Goal: Task Accomplishment & Management: Complete application form

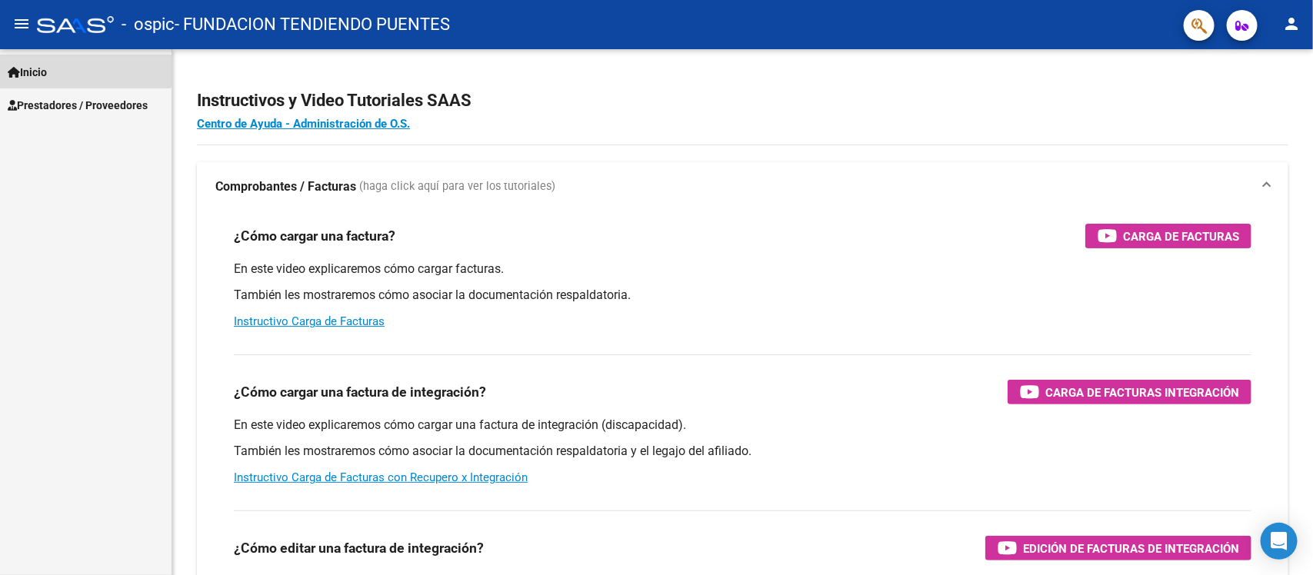
click at [85, 67] on link "Inicio" at bounding box center [86, 71] width 172 height 33
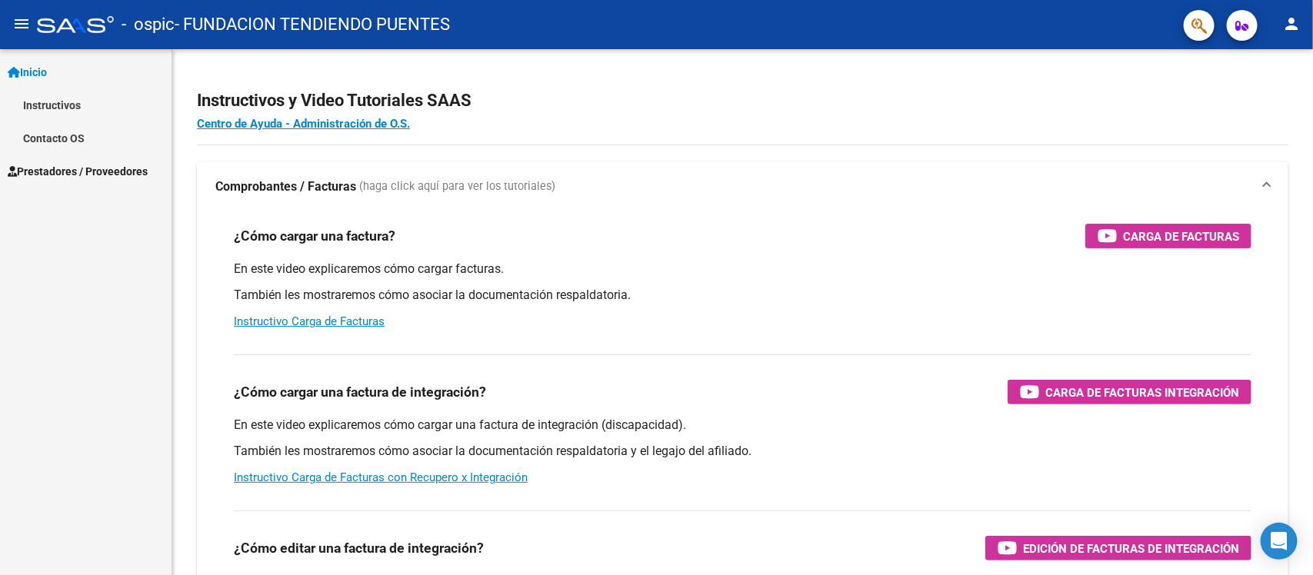
click at [82, 165] on span "Prestadores / Proveedores" at bounding box center [78, 171] width 140 height 17
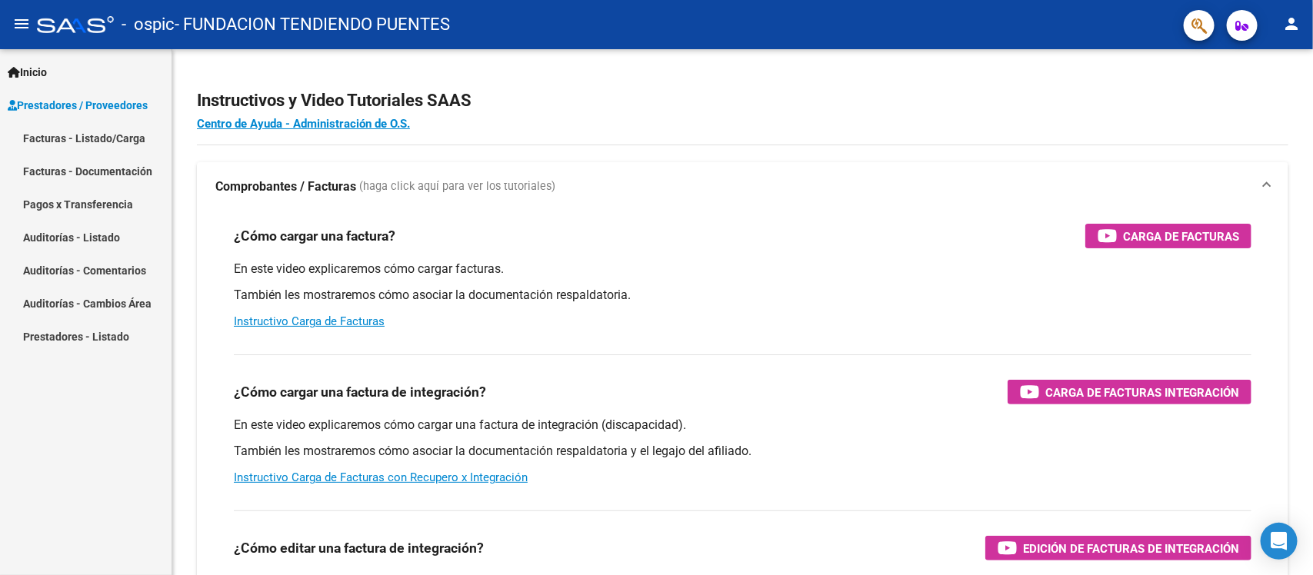
click at [86, 137] on link "Facturas - Listado/Carga" at bounding box center [86, 138] width 172 height 33
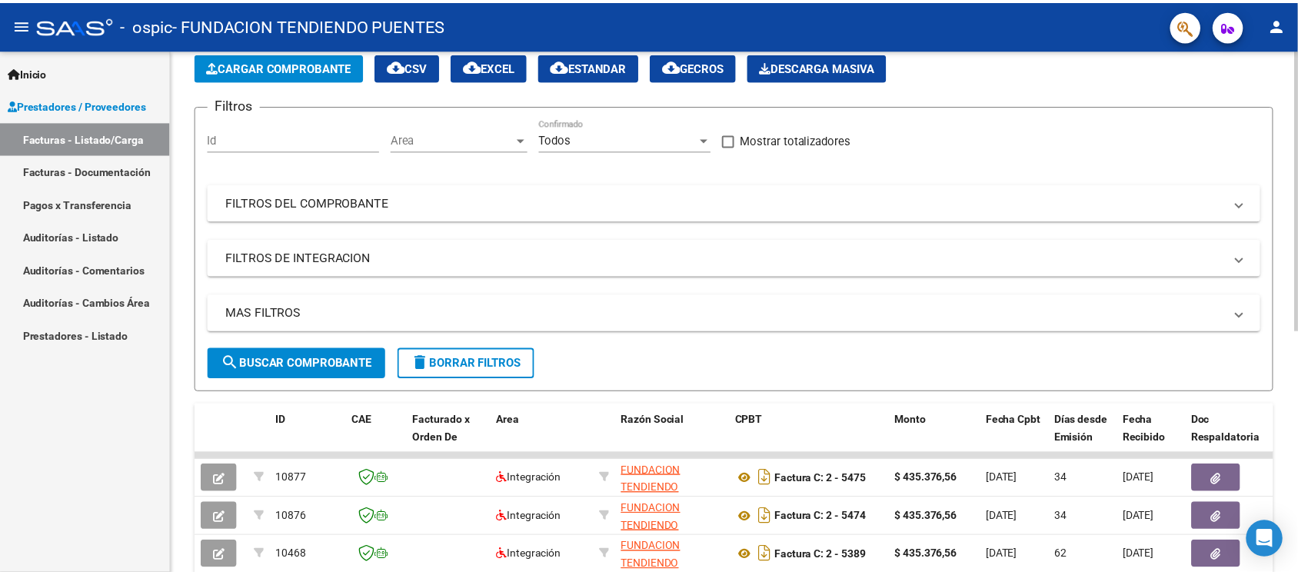
scroll to position [69, 0]
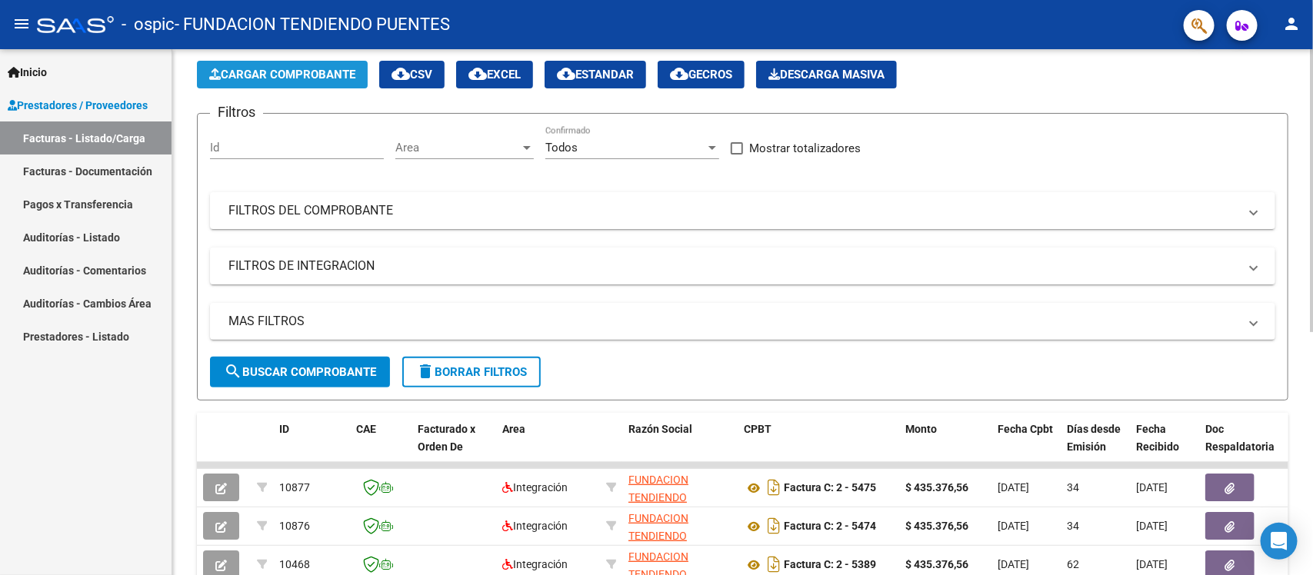
click at [279, 78] on span "Cargar Comprobante" at bounding box center [282, 75] width 146 height 14
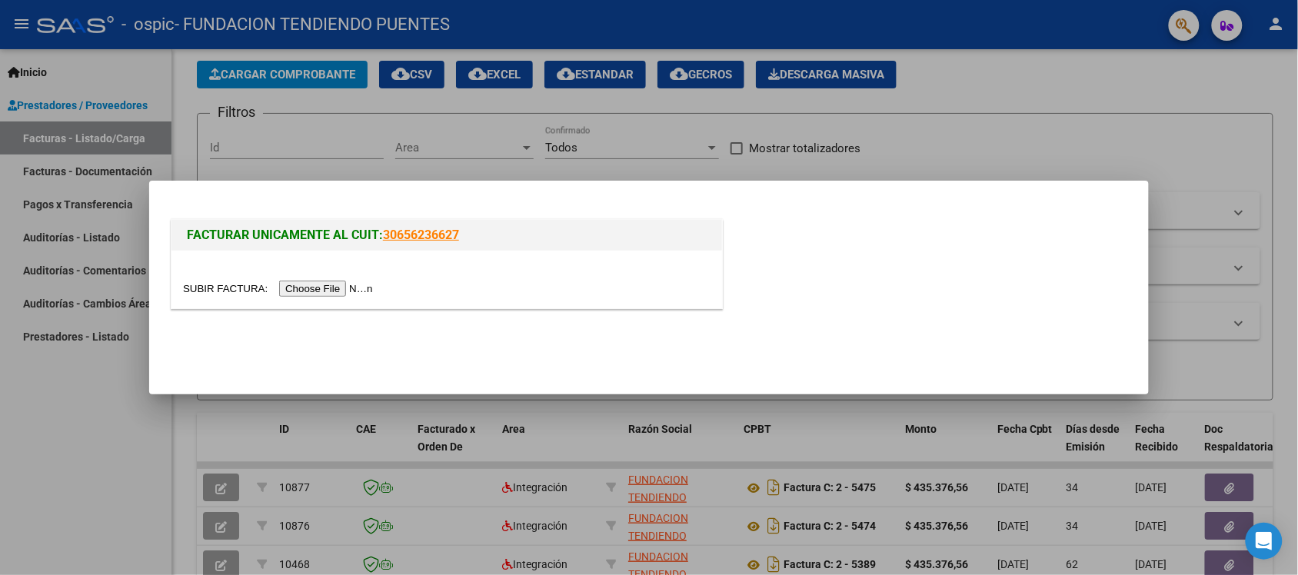
click at [328, 291] on input "file" at bounding box center [280, 289] width 195 height 16
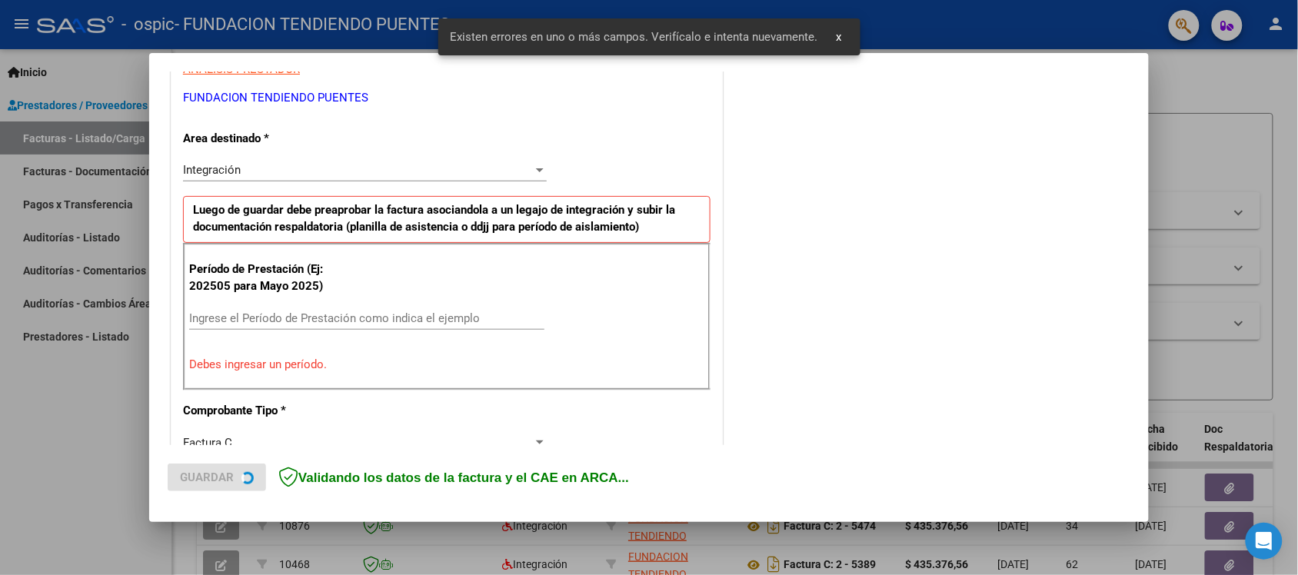
scroll to position [321, 0]
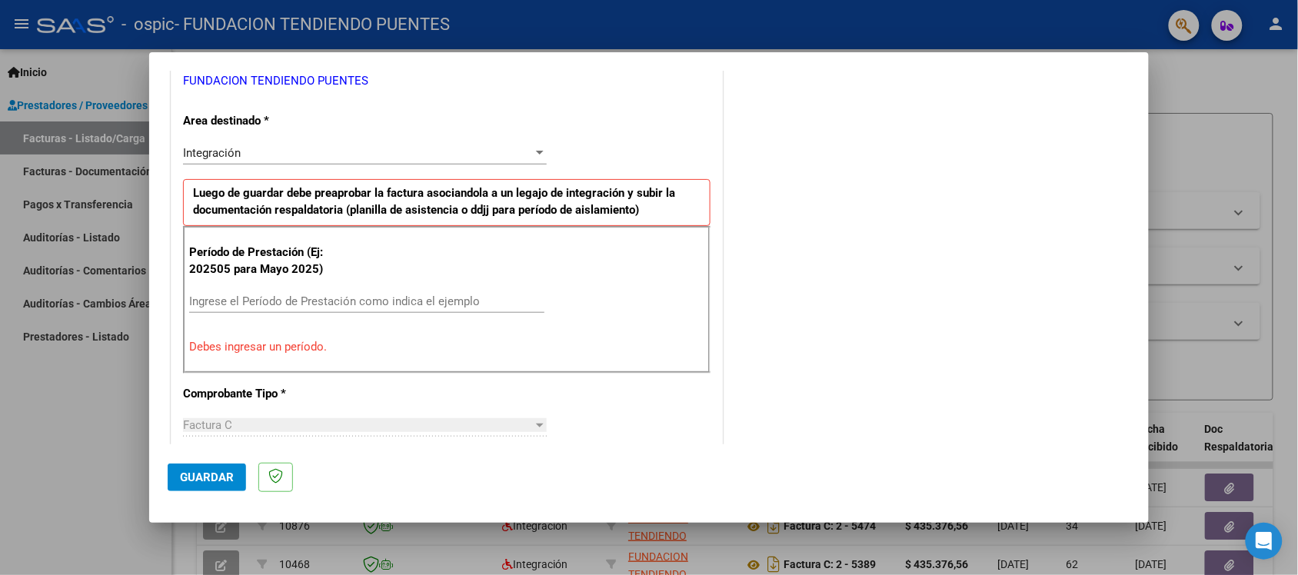
click at [314, 300] on input "Ingrese el Período de Prestación como indica el ejemplo" at bounding box center [366, 302] width 355 height 14
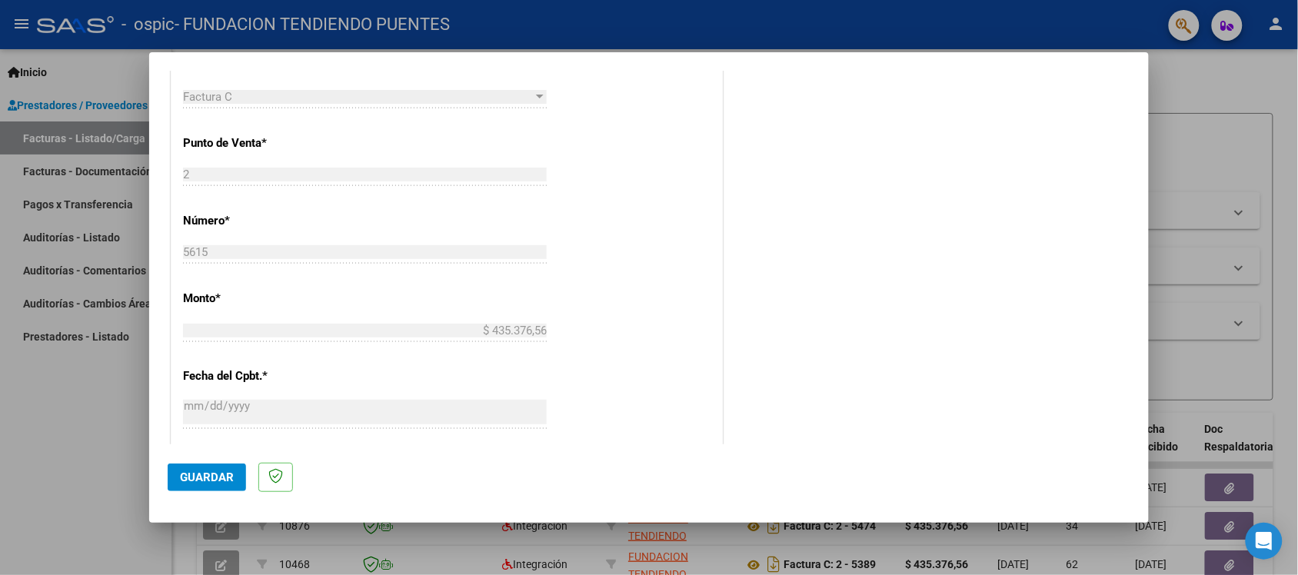
scroll to position [705, 0]
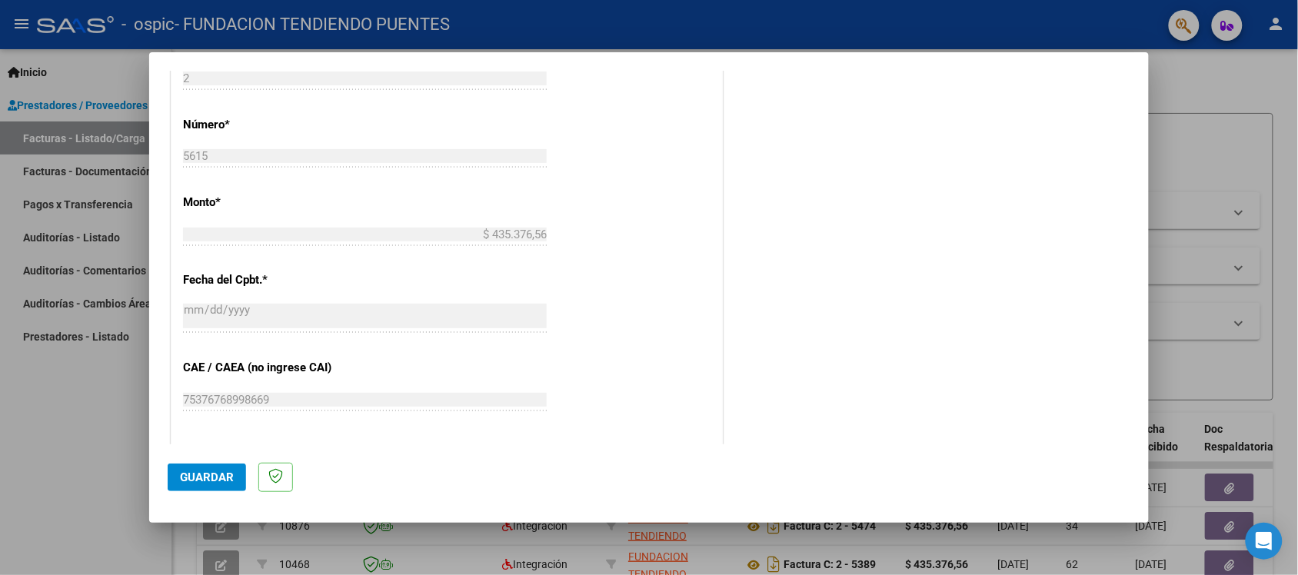
type input "202508"
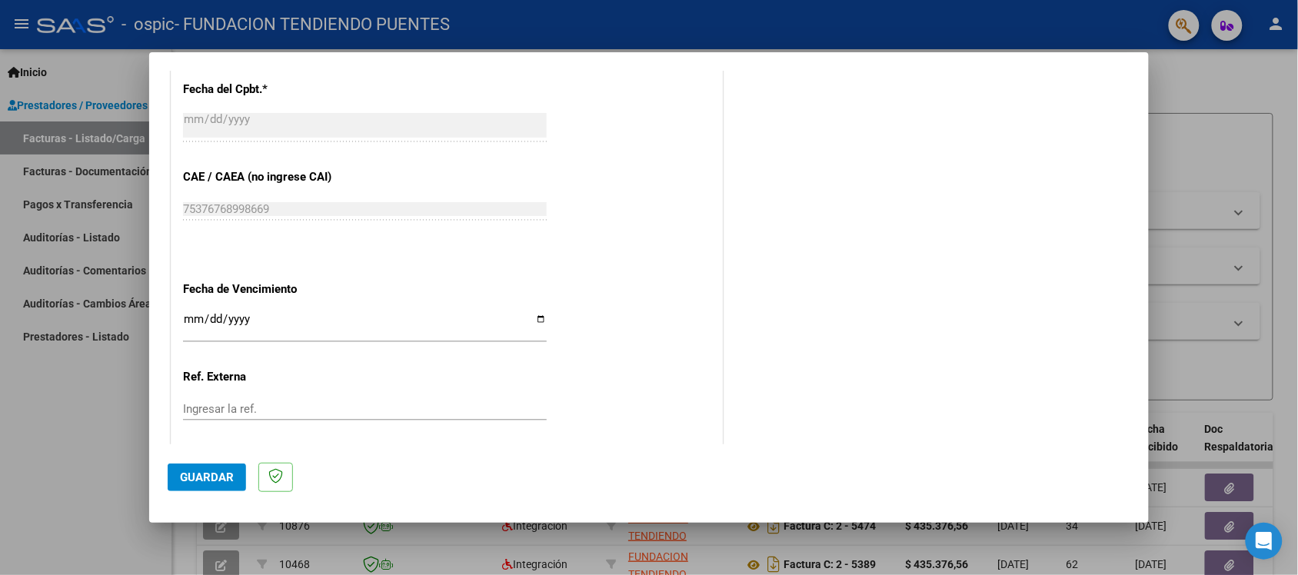
scroll to position [898, 0]
click at [536, 319] on input "Ingresar la fecha" at bounding box center [365, 324] width 364 height 25
type input "[DATE]"
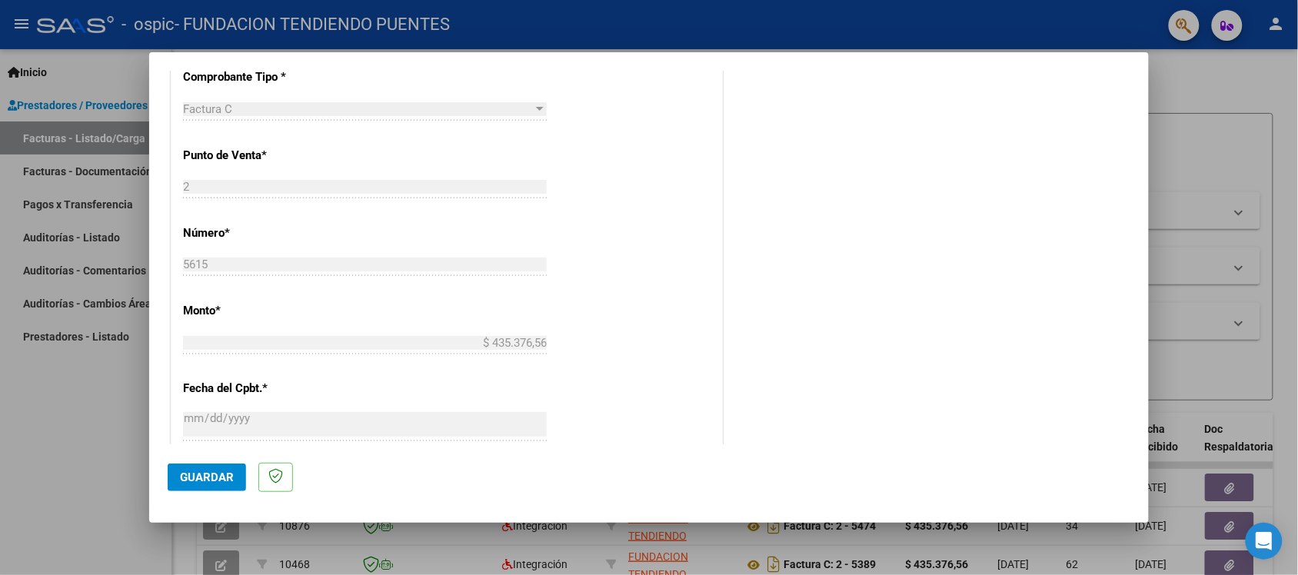
scroll to position [981, 0]
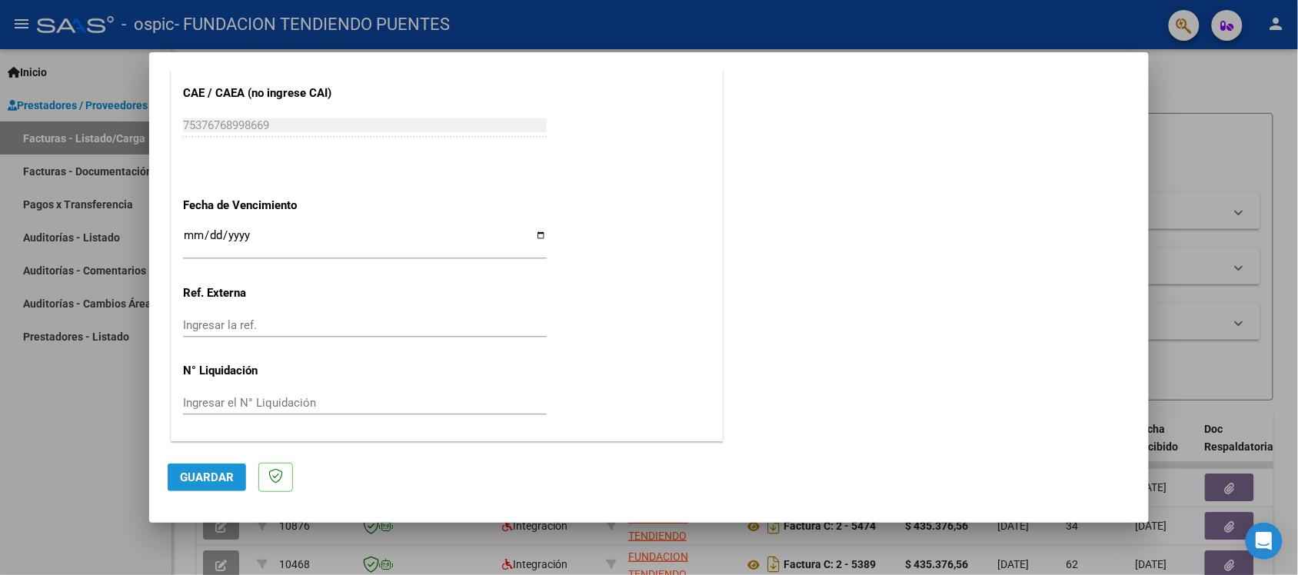
click at [197, 486] on button "Guardar" at bounding box center [207, 478] width 78 height 28
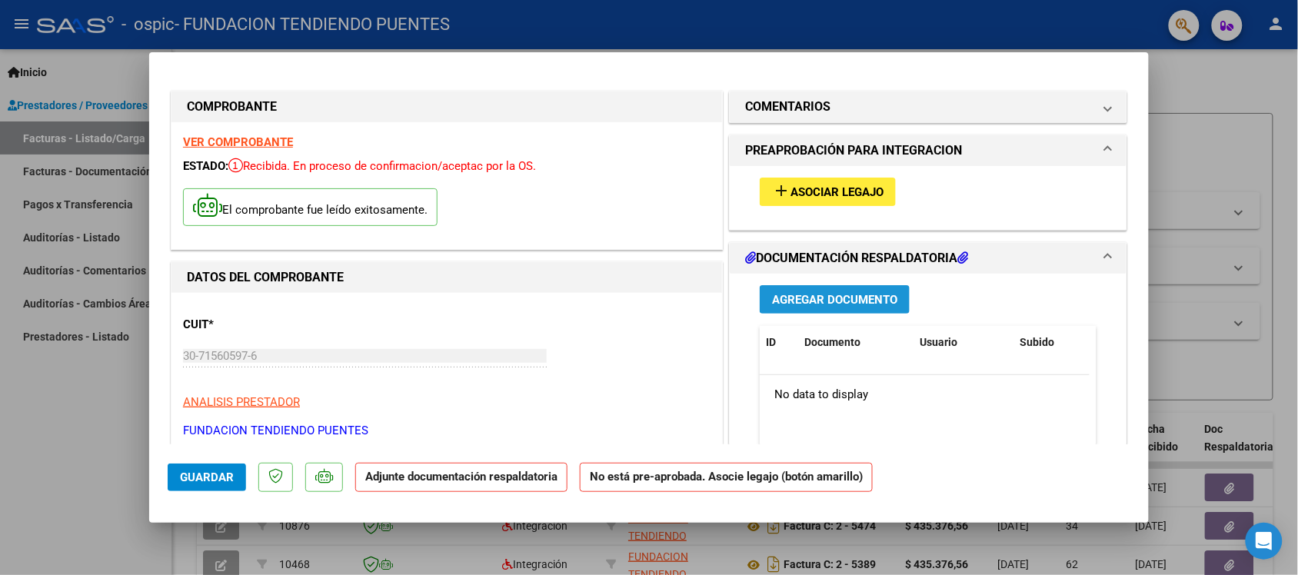
click at [848, 293] on span "Agregar Documento" at bounding box center [834, 300] width 125 height 14
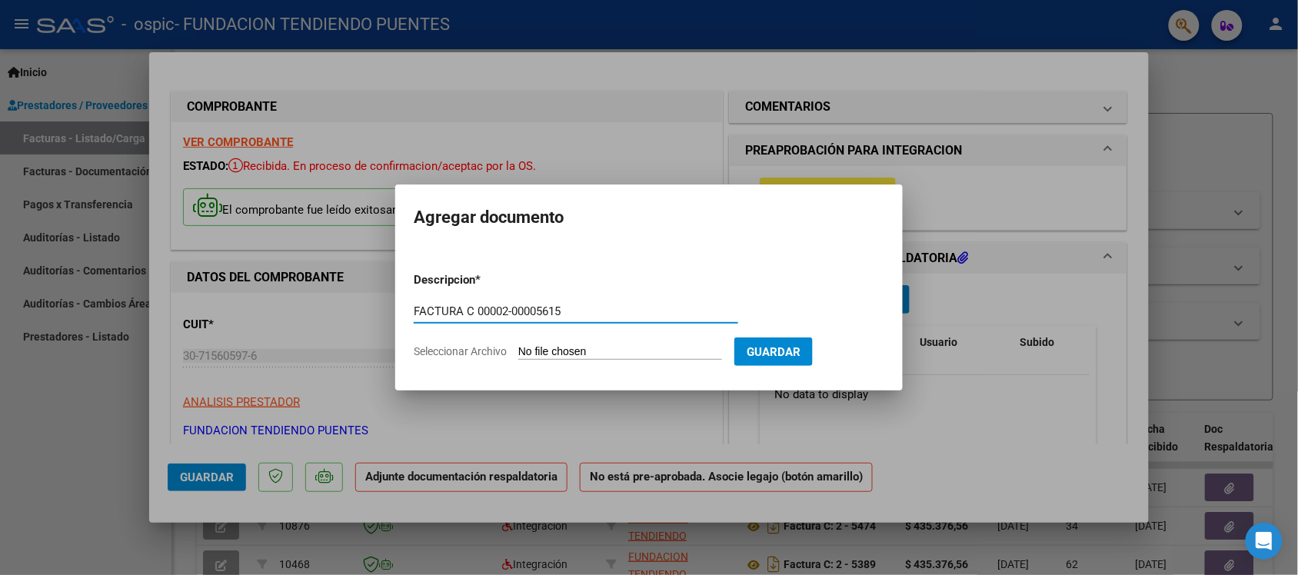
type input "FACTURA C 00002-00005615"
click at [470, 350] on span "Seleccionar Archivo" at bounding box center [460, 351] width 93 height 12
click at [518, 350] on input "Seleccionar Archivo" at bounding box center [620, 352] width 204 height 15
type input "C:\fakepath\30715605976_011_00002_00005615.pdf"
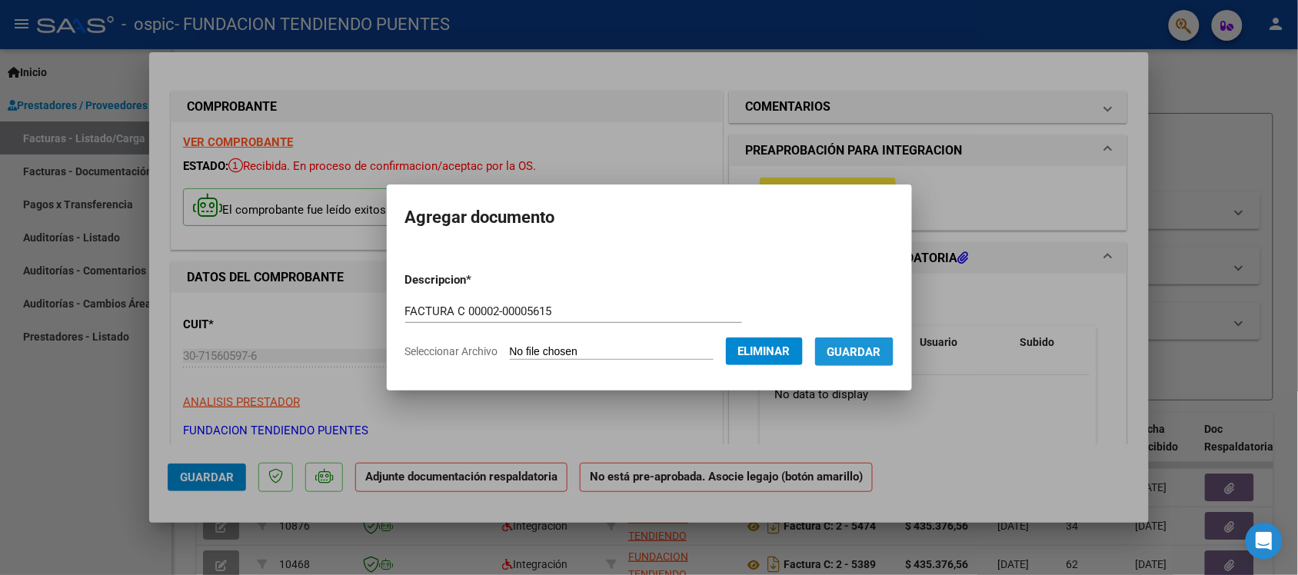
click at [846, 362] on button "Guardar" at bounding box center [854, 352] width 78 height 28
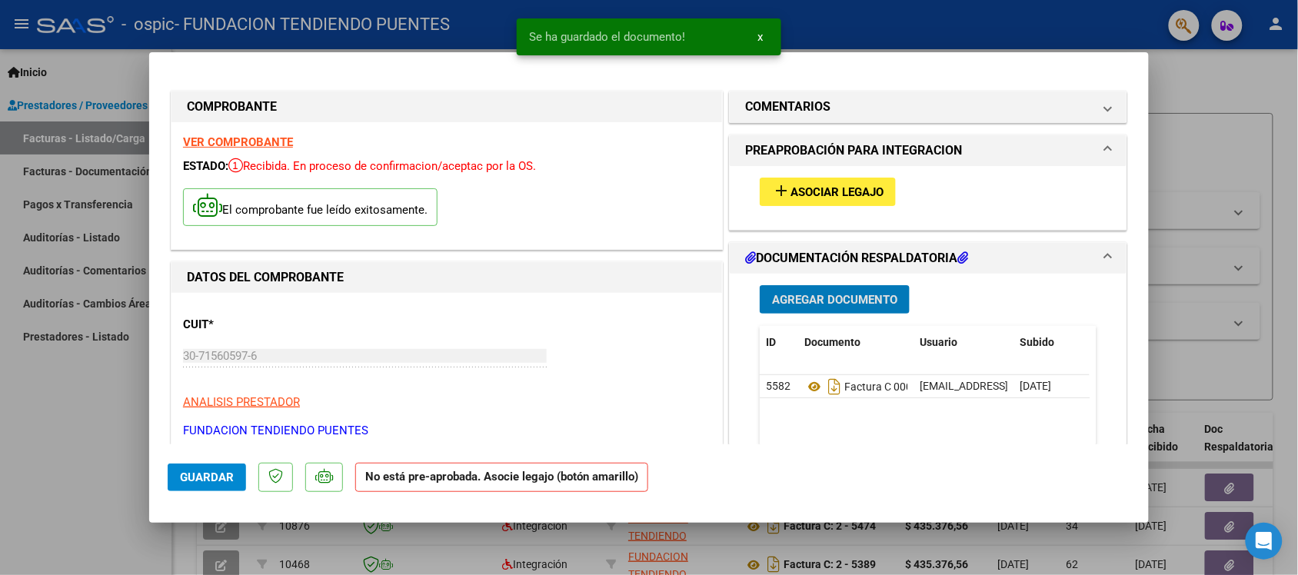
click at [819, 304] on span "Agregar Documento" at bounding box center [834, 300] width 125 height 14
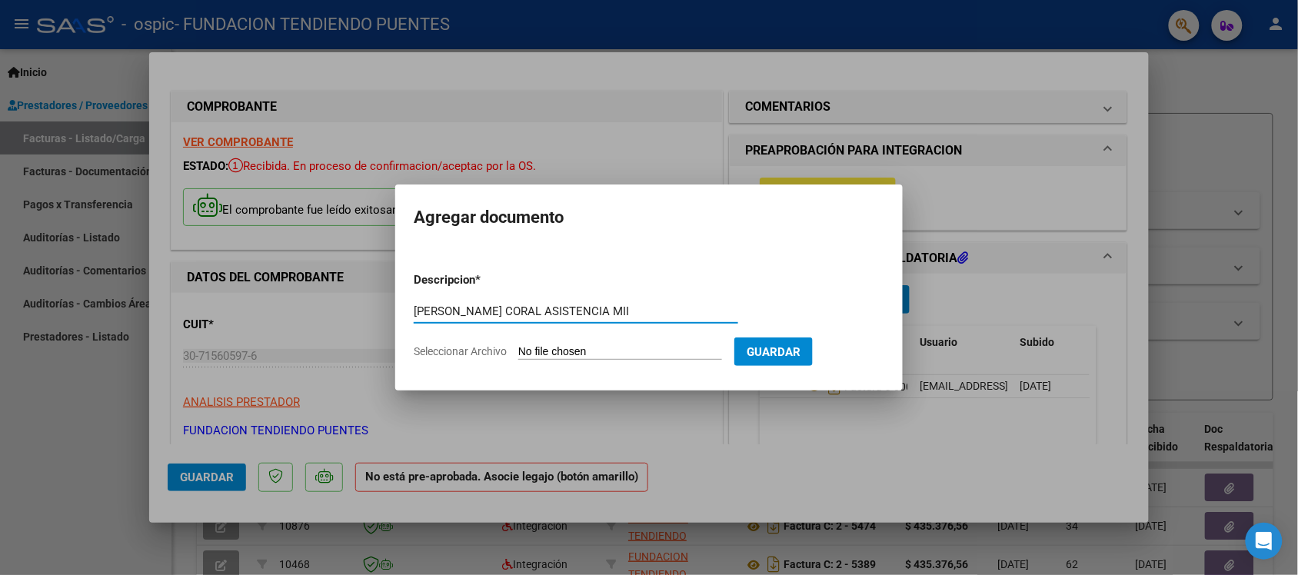
type input "[PERSON_NAME] CORAL ASISTENCIA MII"
click at [486, 352] on span "Seleccionar Archivo" at bounding box center [460, 351] width 93 height 12
click at [518, 352] on input "Seleccionar Archivo" at bounding box center [620, 352] width 204 height 15
type input "C:\fakepath\[PERSON_NAME] CORAL.pdf"
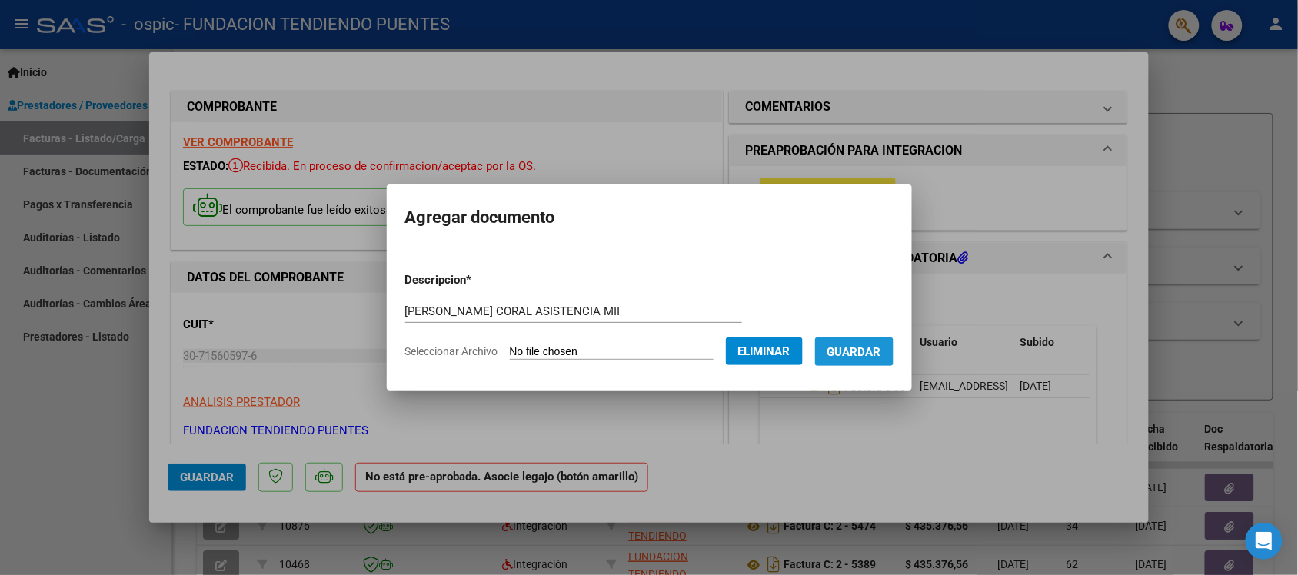
click at [872, 359] on button "Guardar" at bounding box center [854, 352] width 78 height 28
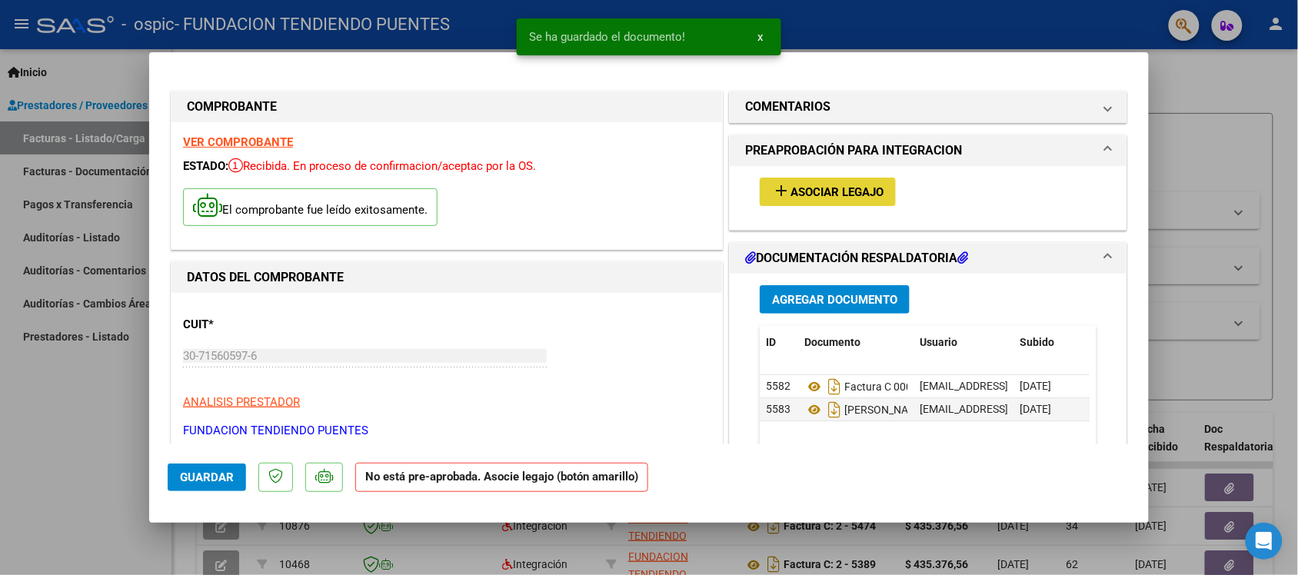
click at [816, 194] on span "Asociar Legajo" at bounding box center [837, 192] width 93 height 14
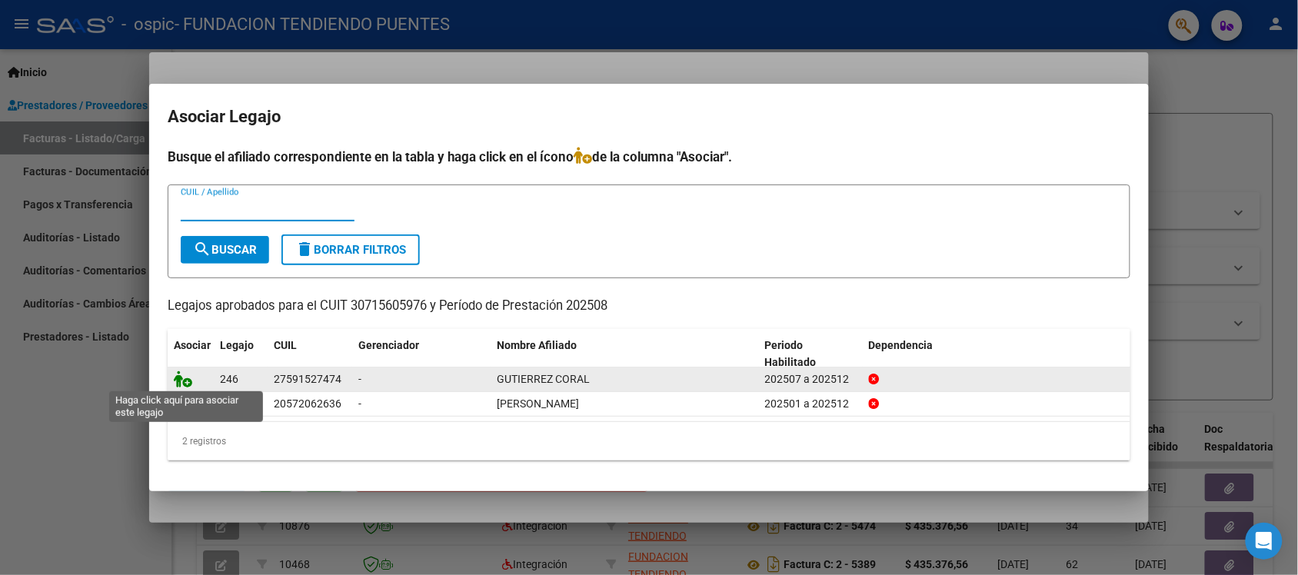
click at [182, 378] on icon at bounding box center [183, 379] width 18 height 17
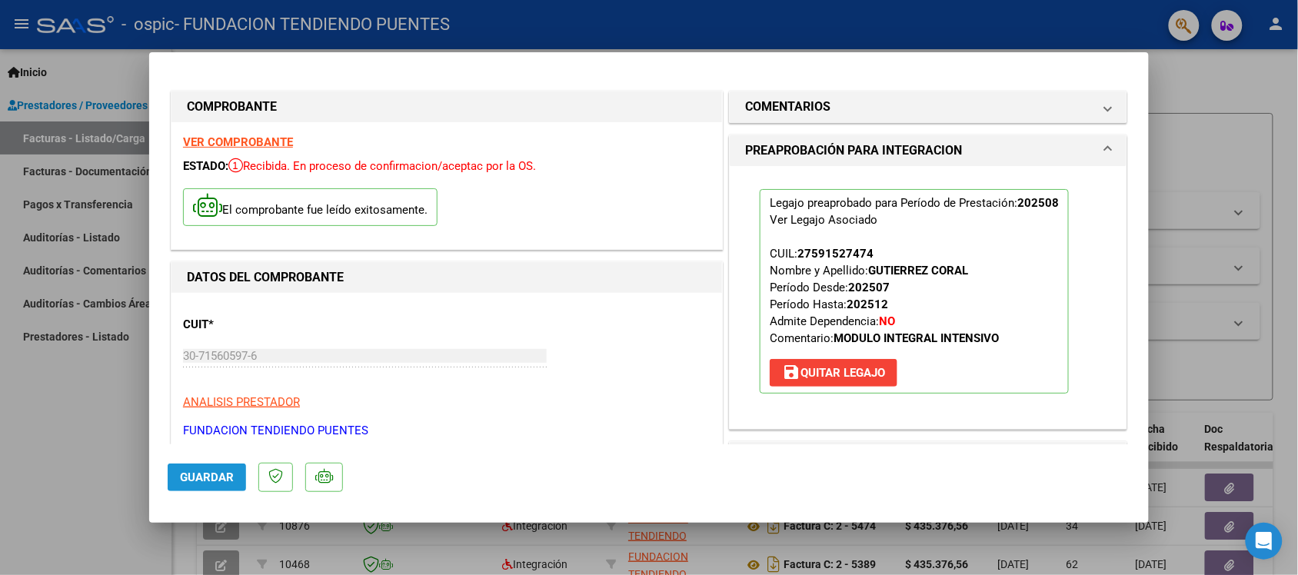
click at [206, 485] on button "Guardar" at bounding box center [207, 478] width 78 height 28
click at [68, 452] on div at bounding box center [649, 287] width 1298 height 575
type input "$ 0,00"
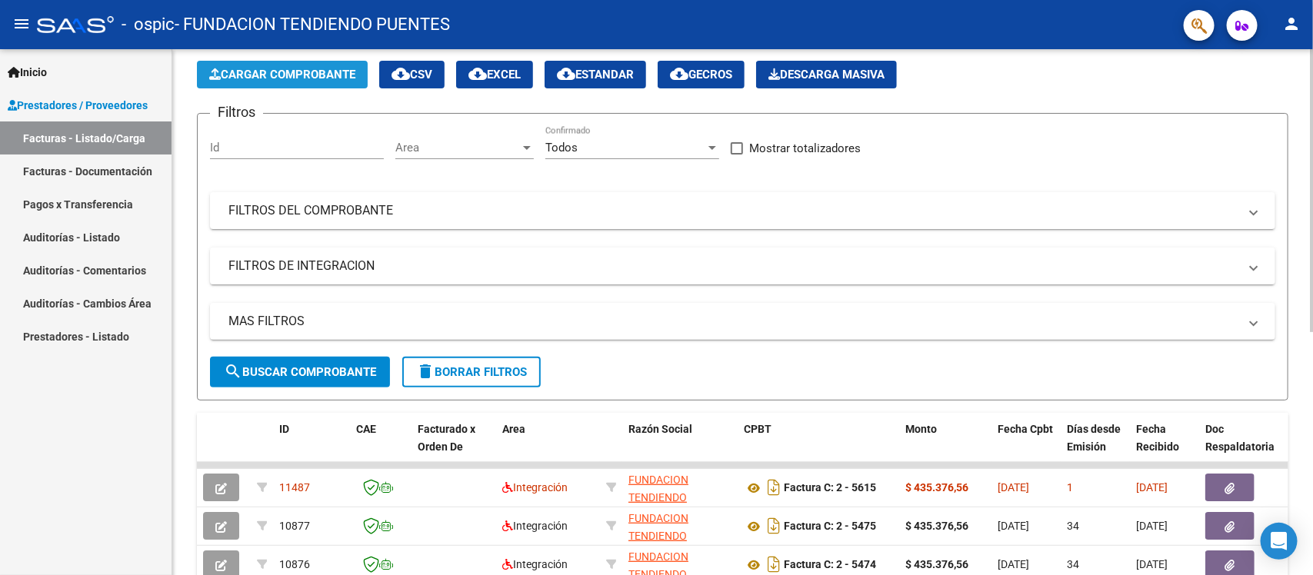
click at [294, 79] on span "Cargar Comprobante" at bounding box center [282, 75] width 146 height 14
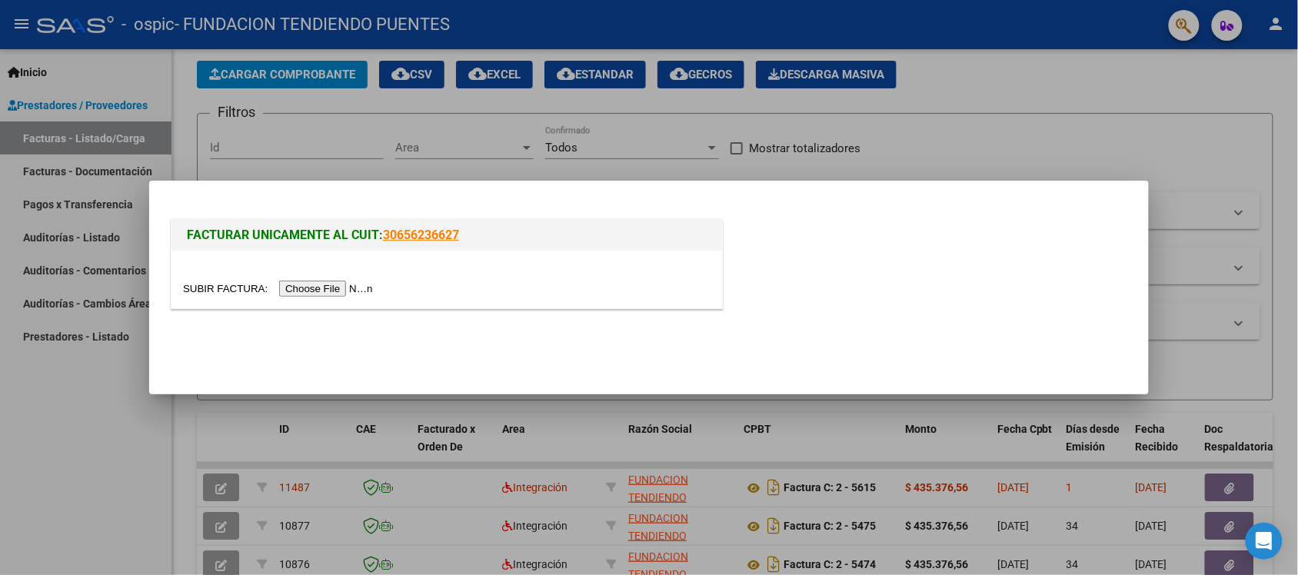
click at [351, 290] on input "file" at bounding box center [280, 289] width 195 height 16
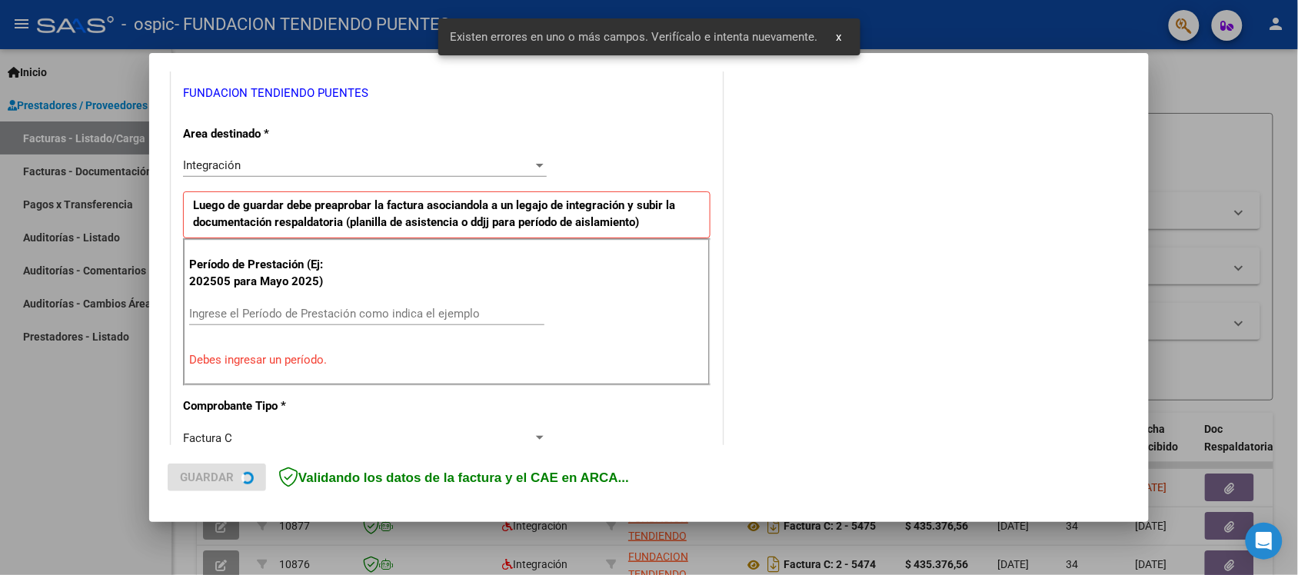
scroll to position [321, 0]
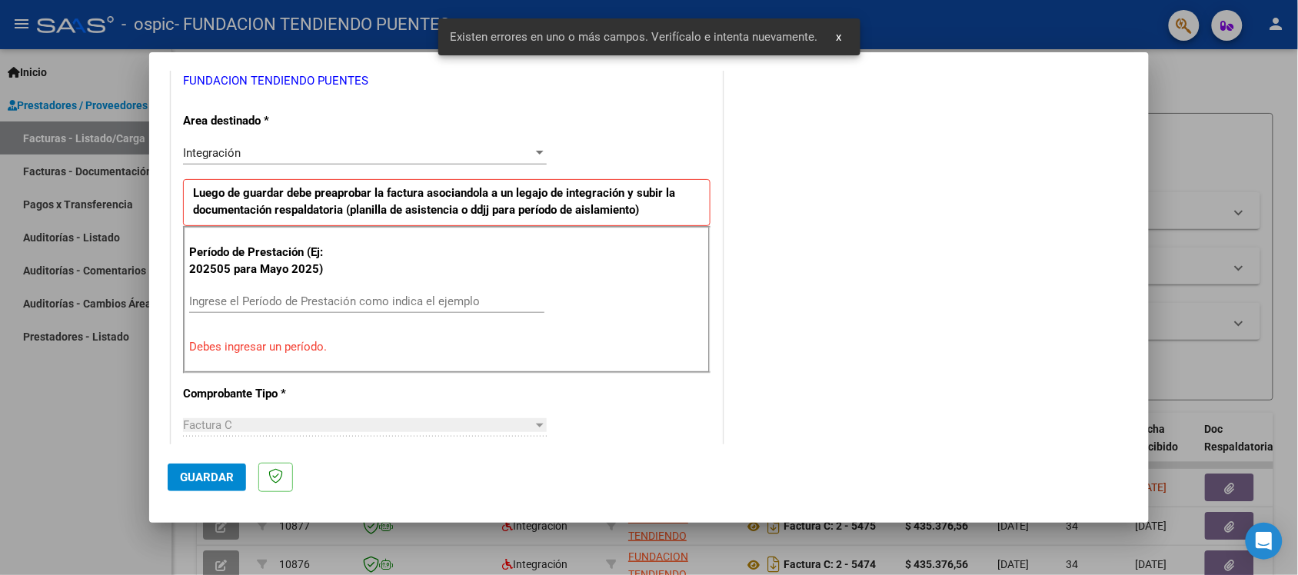
click at [254, 302] on input "Ingrese el Período de Prestación como indica el ejemplo" at bounding box center [366, 302] width 355 height 14
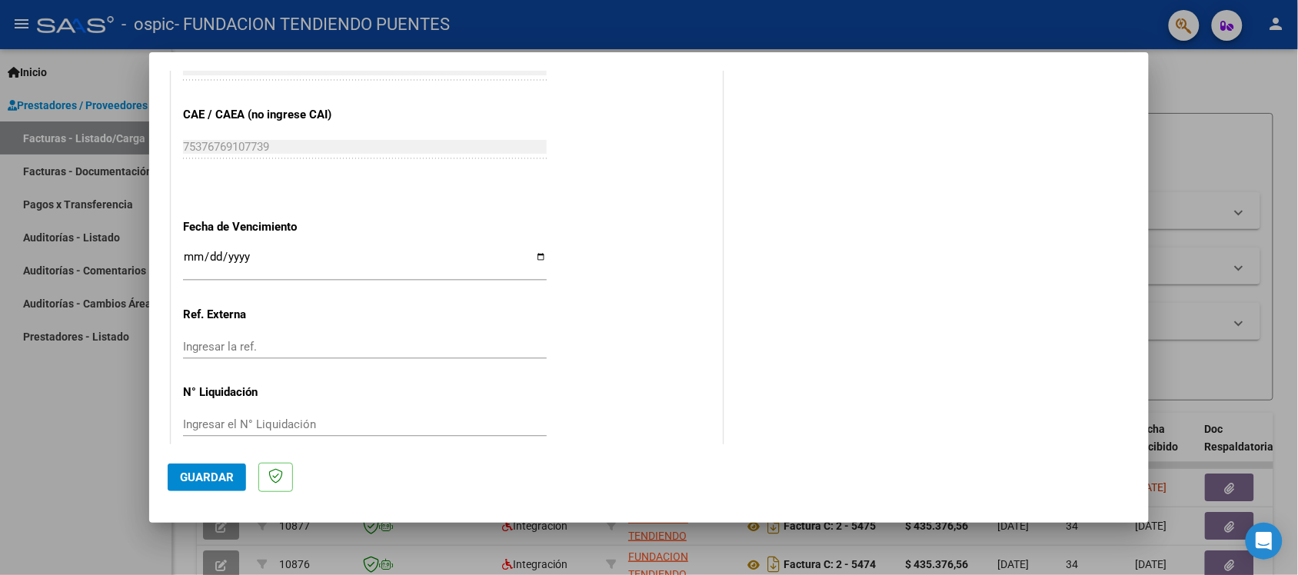
scroll to position [981, 0]
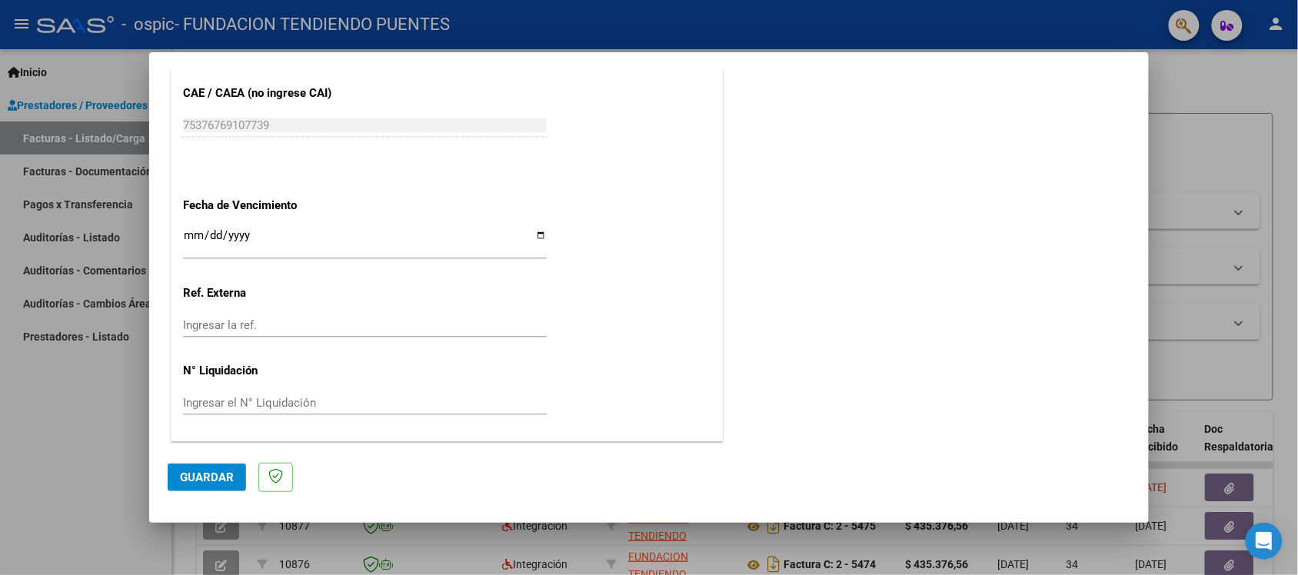
type input "202508"
click at [408, 252] on input "Ingresar la fecha" at bounding box center [365, 241] width 364 height 25
click at [535, 237] on input "Ingresar la fecha" at bounding box center [365, 241] width 364 height 25
type input "[DATE]"
click at [193, 485] on button "Guardar" at bounding box center [207, 478] width 78 height 28
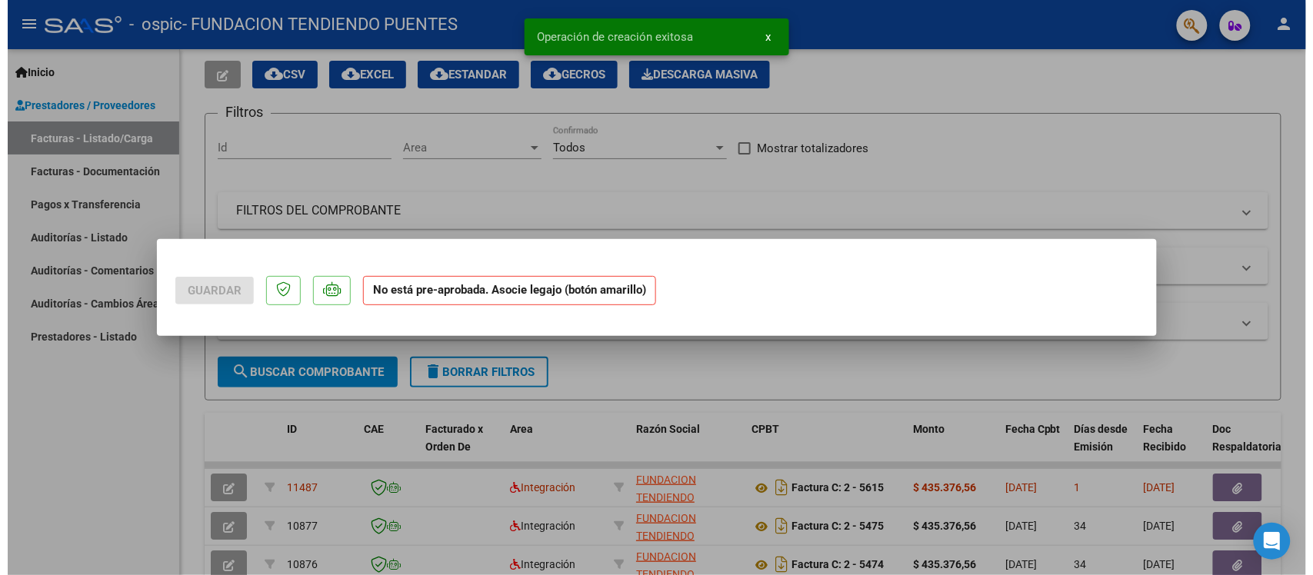
scroll to position [0, 0]
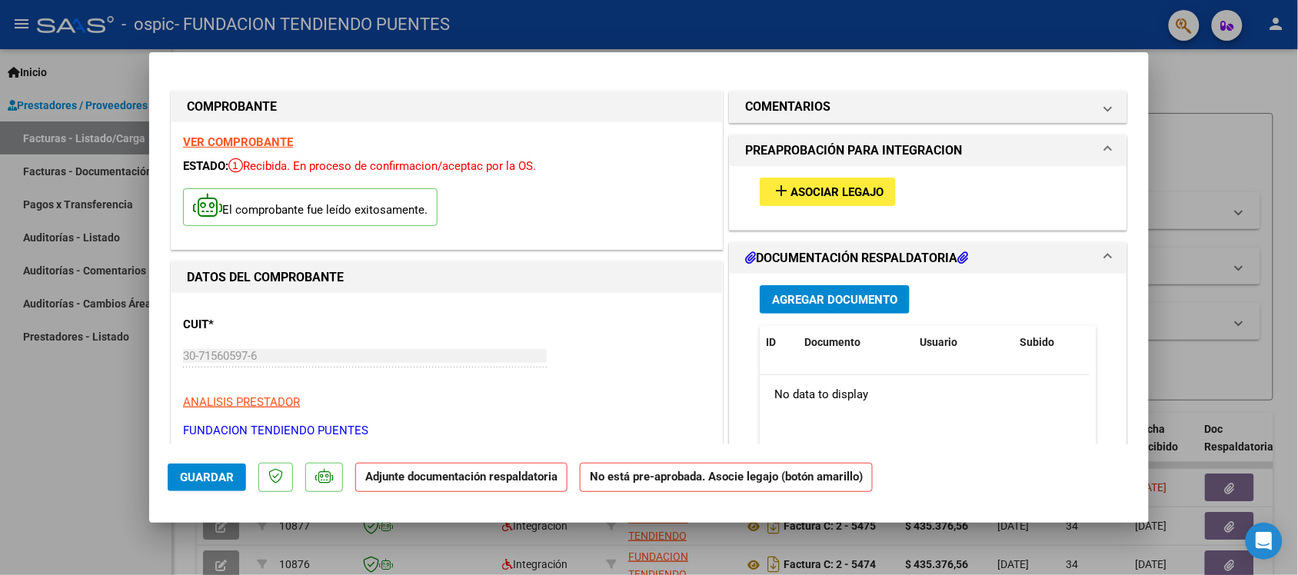
click at [808, 300] on span "Agregar Documento" at bounding box center [834, 300] width 125 height 14
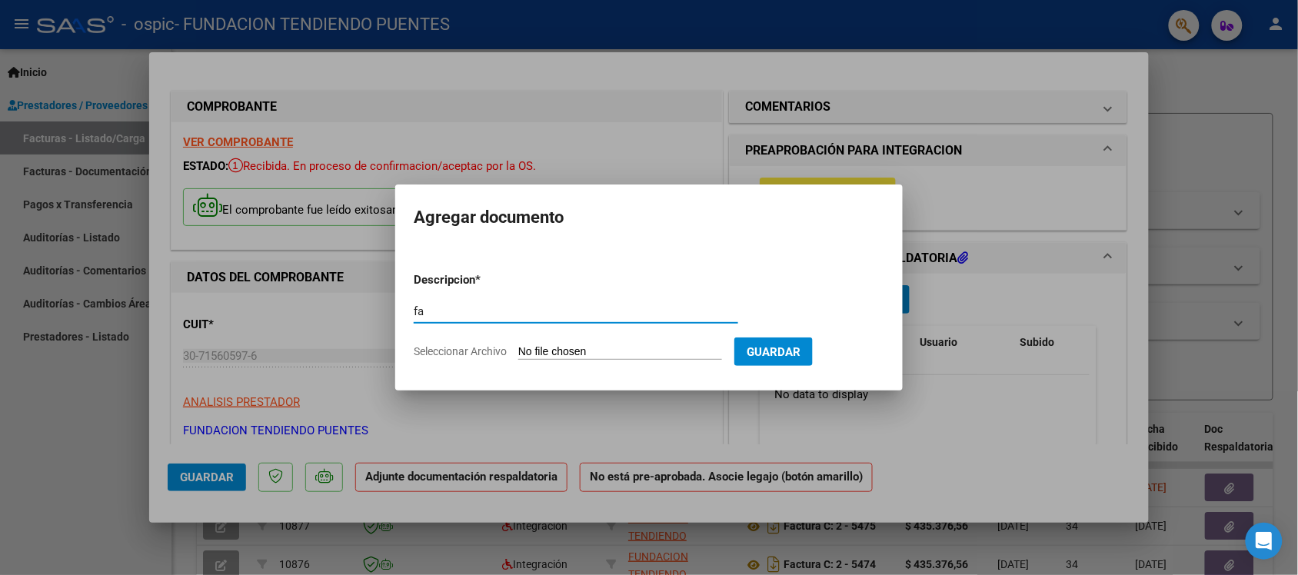
type input "f"
type input "FACTURA C 00002-00005616"
click at [490, 348] on span "Seleccionar Archivo" at bounding box center [460, 351] width 93 height 12
click at [518, 348] on input "Seleccionar Archivo" at bounding box center [620, 352] width 204 height 15
type input "C:\fakepath\30715605976_011_00002_00005616.pdf"
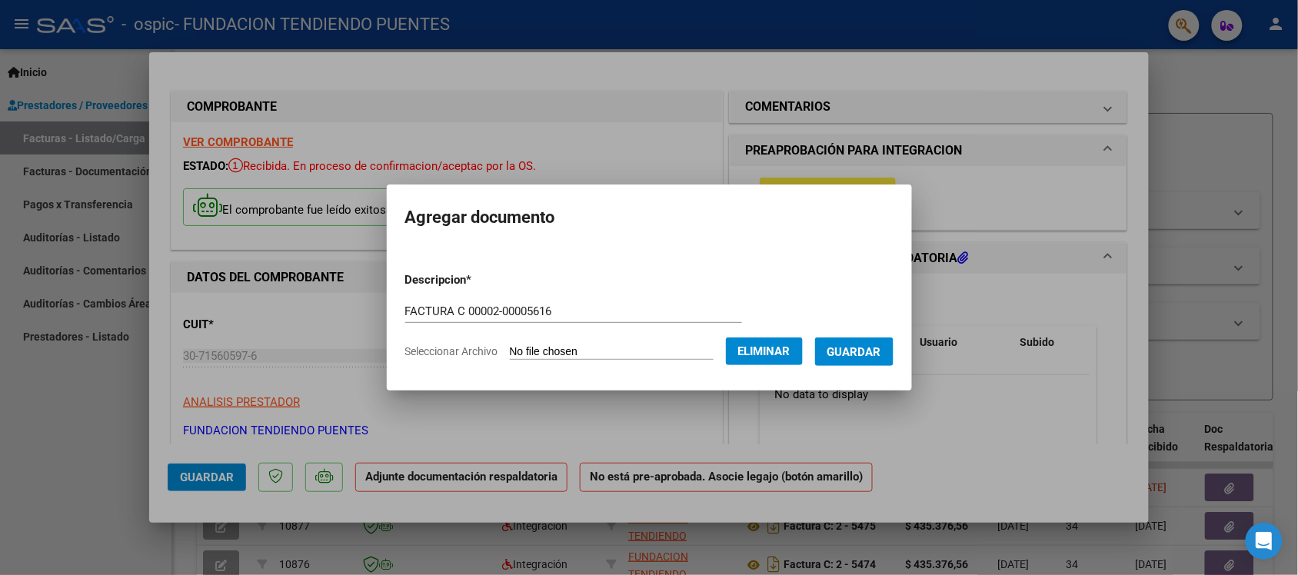
click at [852, 351] on span "Guardar" at bounding box center [855, 352] width 54 height 14
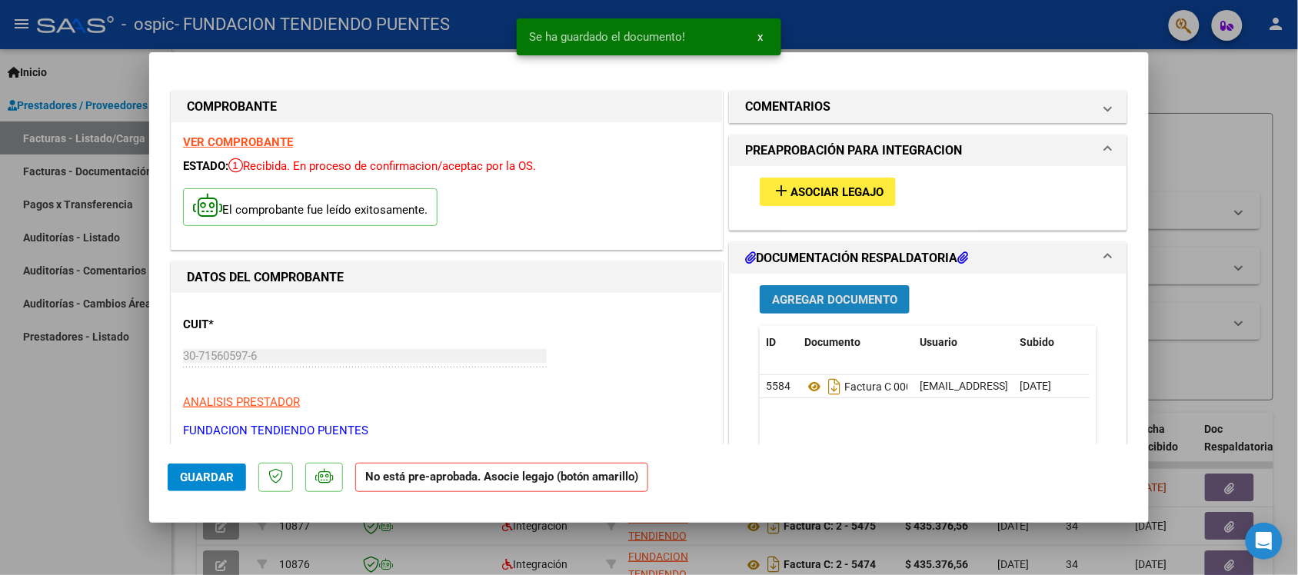
click at [818, 306] on button "Agregar Documento" at bounding box center [835, 299] width 150 height 28
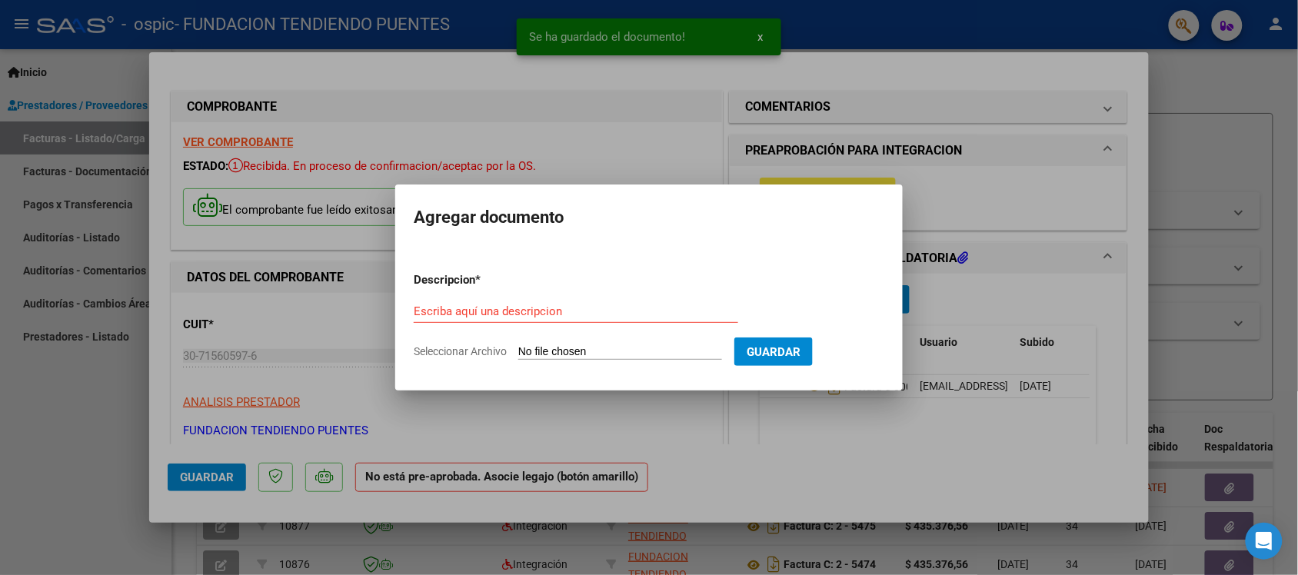
click at [489, 354] on span "Seleccionar Archivo" at bounding box center [460, 351] width 93 height 12
click at [518, 354] on input "Seleccionar Archivo" at bounding box center [620, 352] width 204 height 15
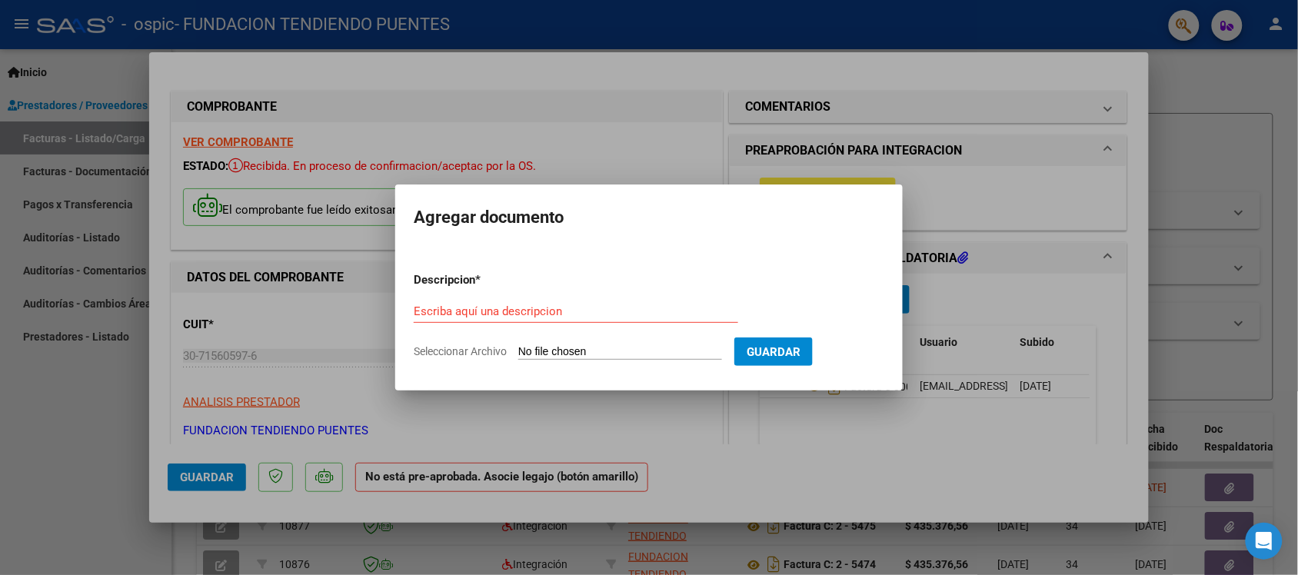
click at [497, 312] on input "Escriba aquí una descripcion" at bounding box center [576, 312] width 325 height 14
type input "[PERSON_NAME] ASISTENCIA MII"
click at [460, 358] on span "Seleccionar Archivo" at bounding box center [460, 351] width 93 height 12
click at [518, 358] on input "Seleccionar Archivo" at bounding box center [620, 352] width 204 height 15
type input "C:\fakepath\[PERSON_NAME].pdf"
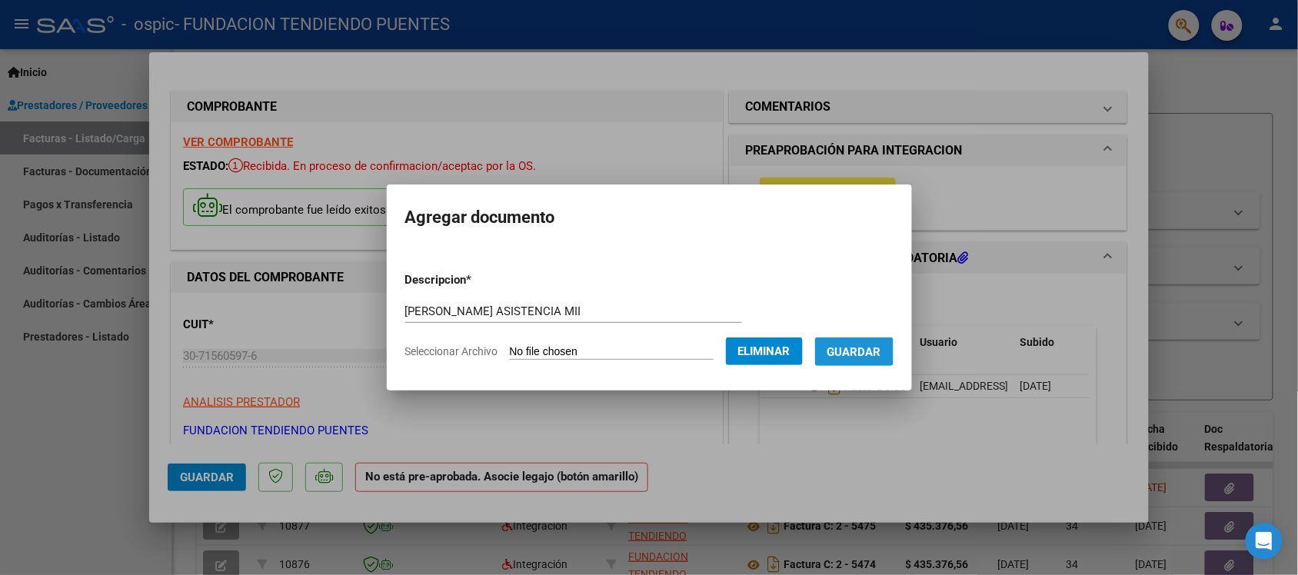
click at [856, 351] on span "Guardar" at bounding box center [855, 352] width 54 height 14
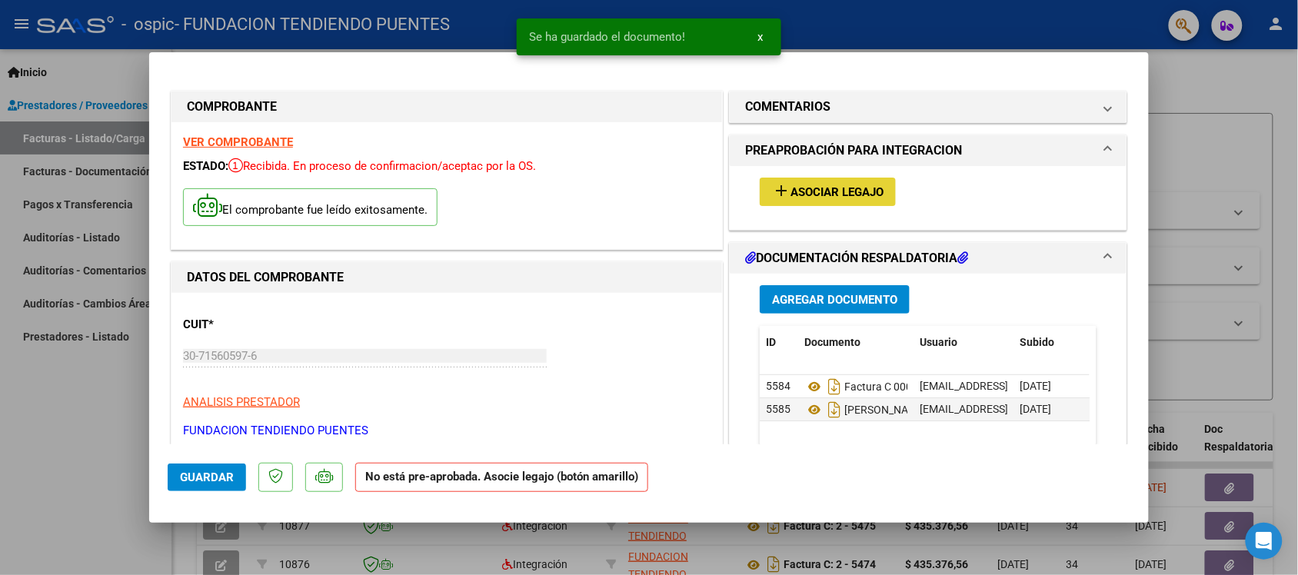
click at [825, 192] on span "Asociar Legajo" at bounding box center [837, 192] width 93 height 14
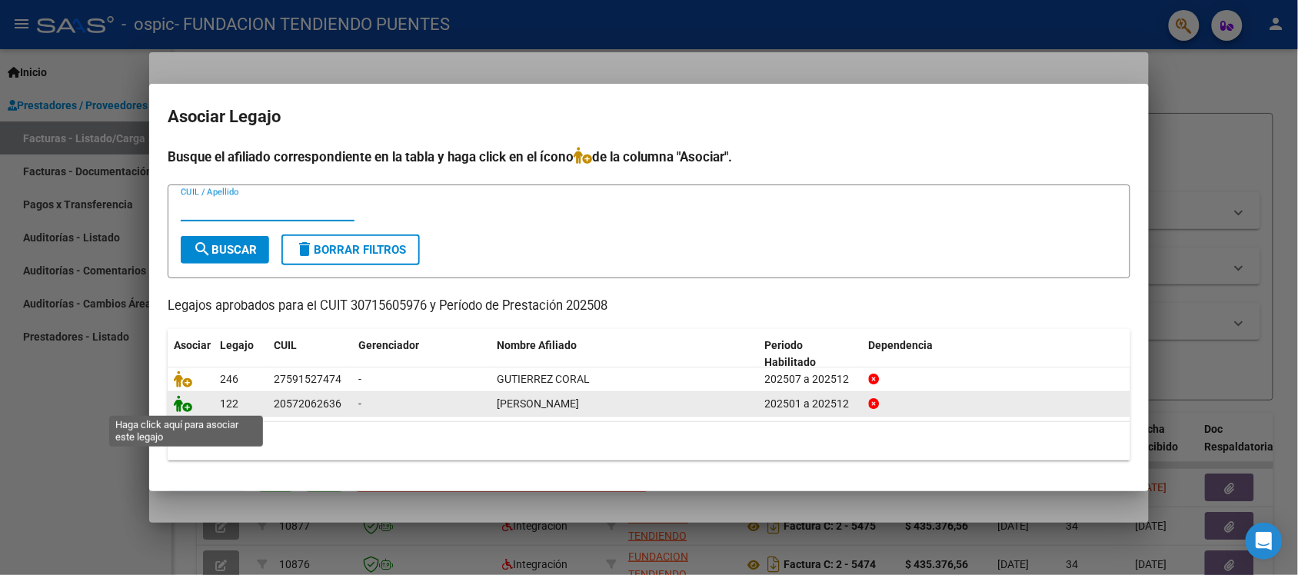
click at [182, 408] on icon at bounding box center [183, 403] width 18 height 17
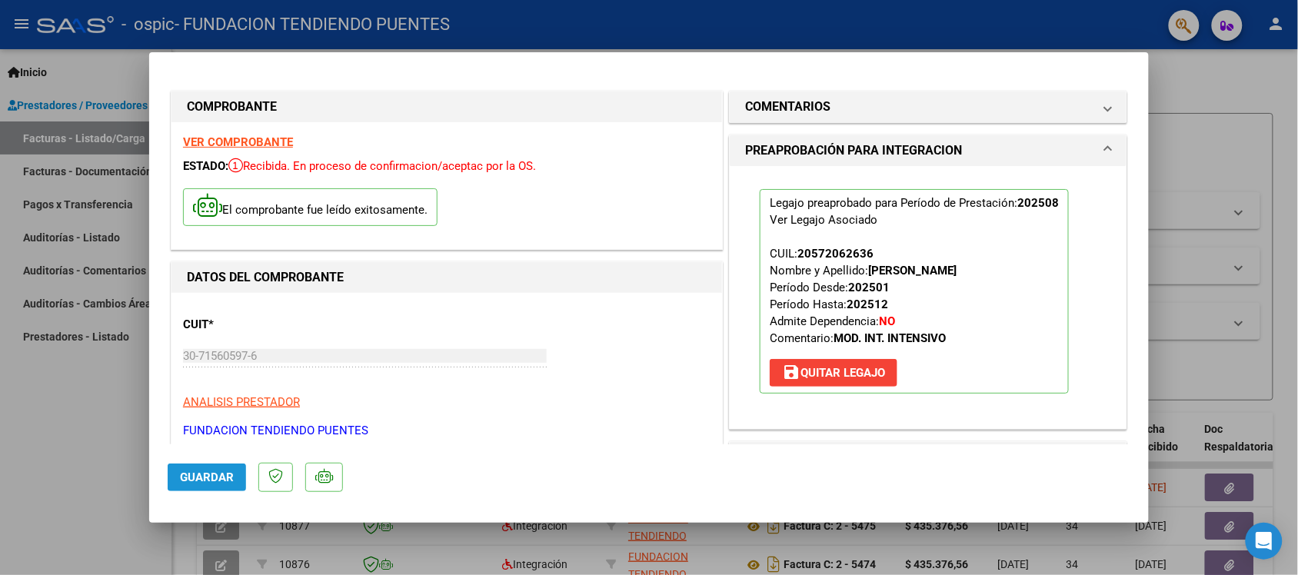
click at [205, 481] on span "Guardar" at bounding box center [207, 478] width 54 height 14
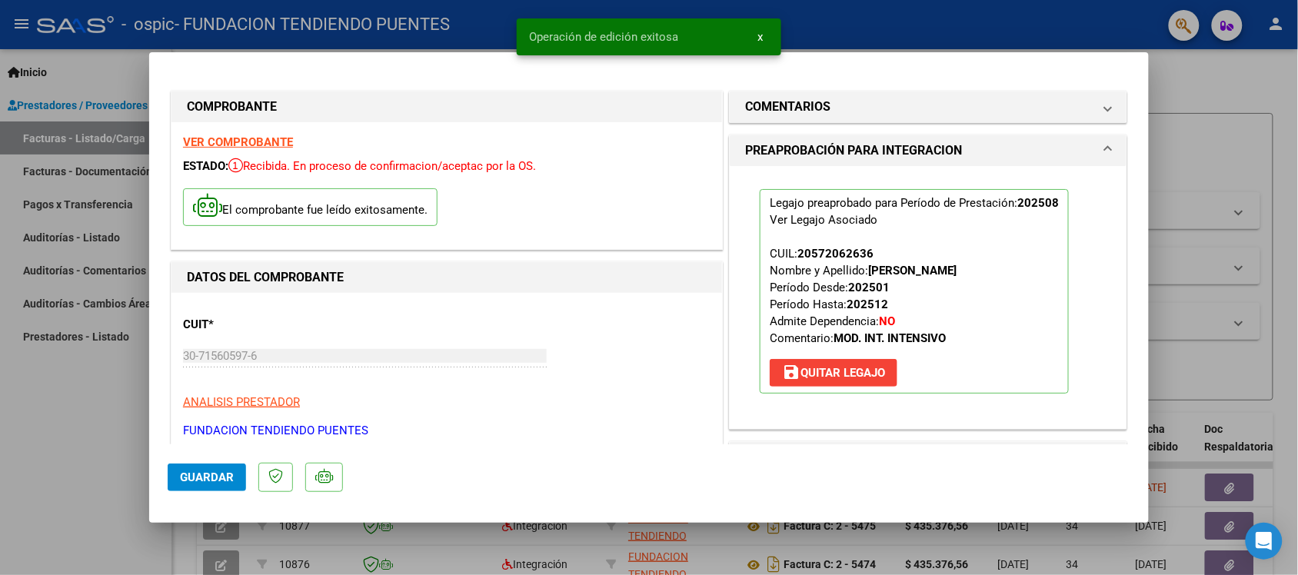
click at [98, 445] on div at bounding box center [649, 287] width 1298 height 575
type input "$ 0,00"
